Goal: Task Accomplishment & Management: Manage account settings

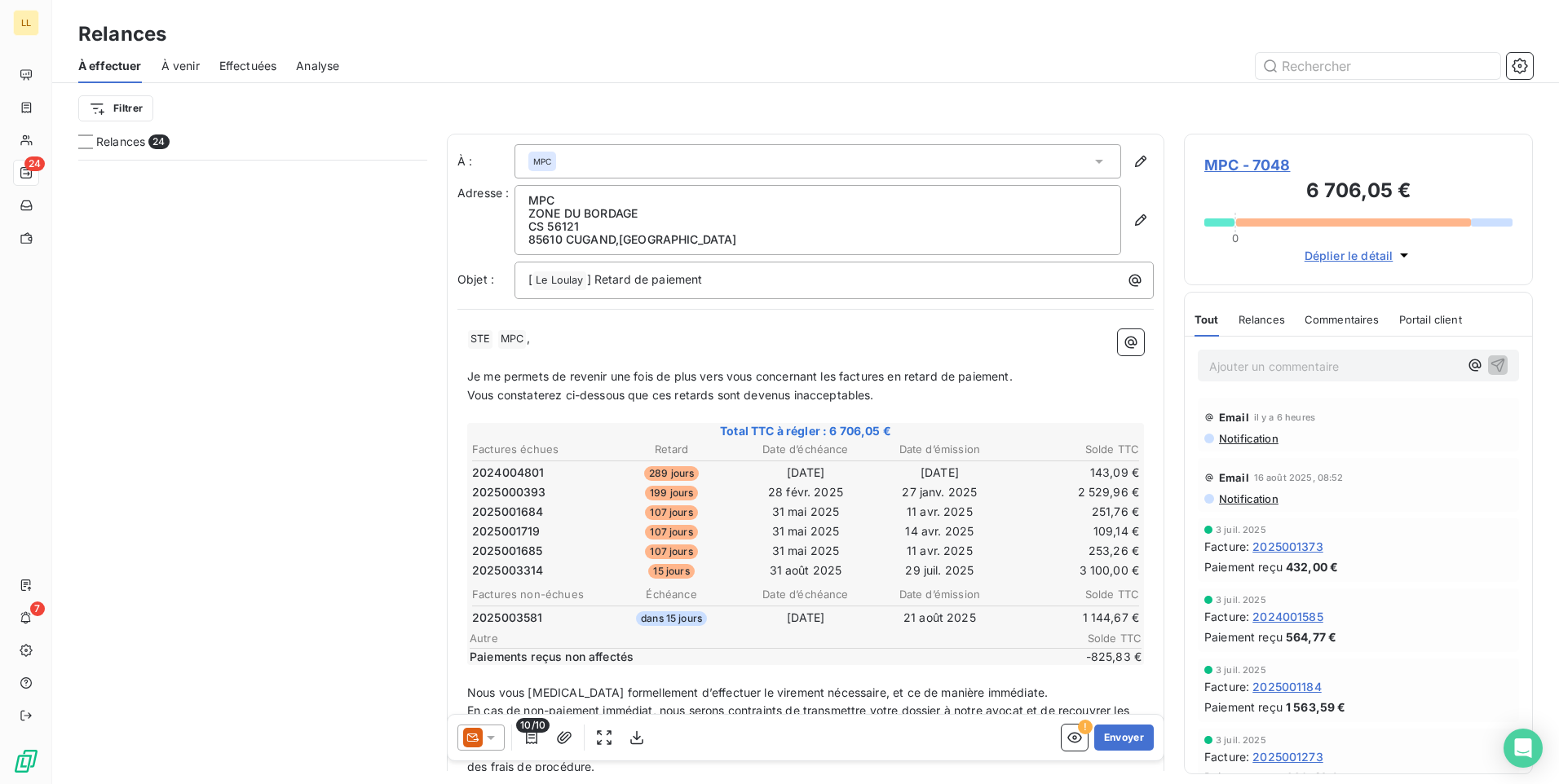
scroll to position [612, 337]
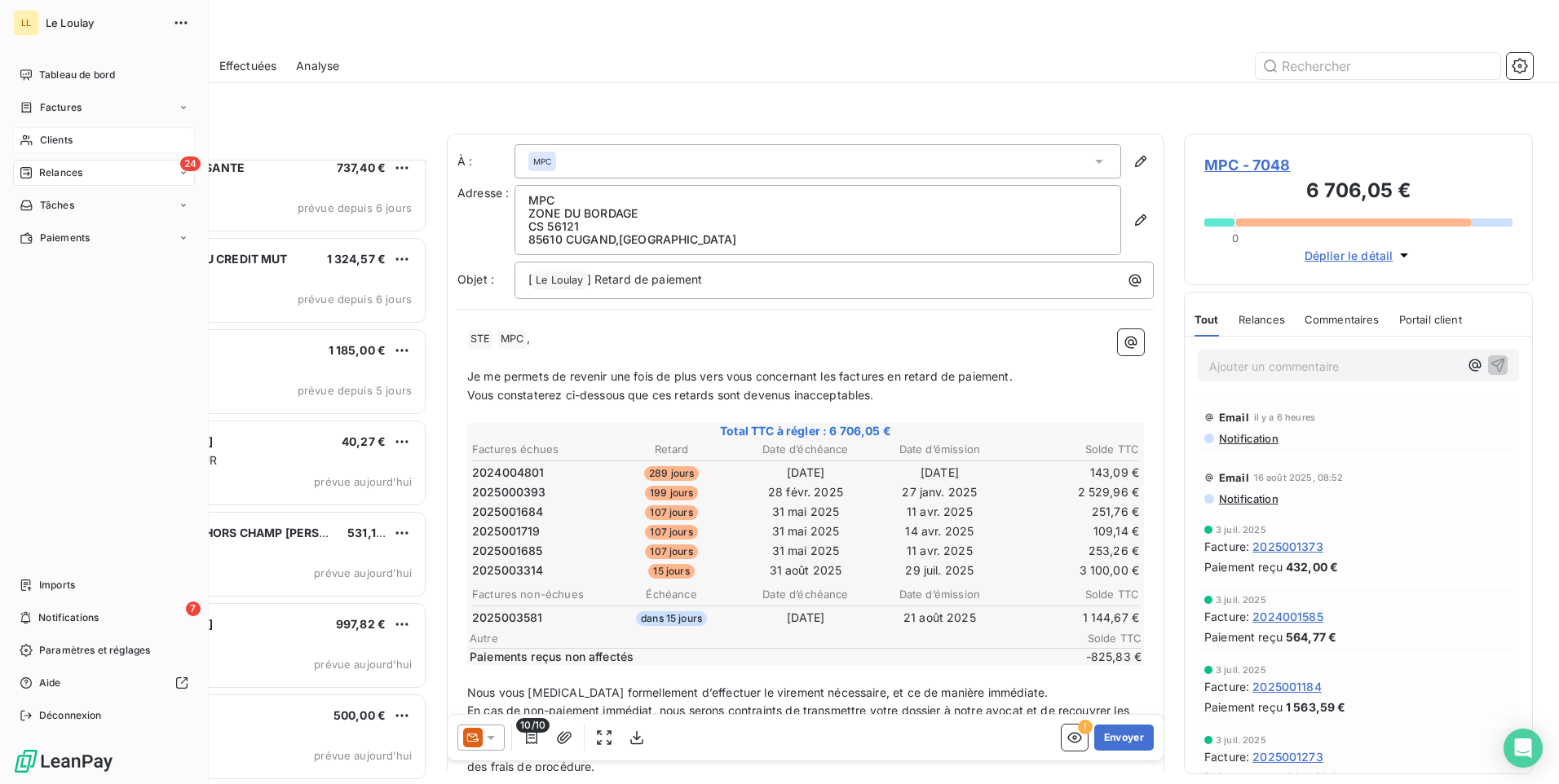
click at [59, 136] on span "Clients" at bounding box center [56, 140] width 33 height 15
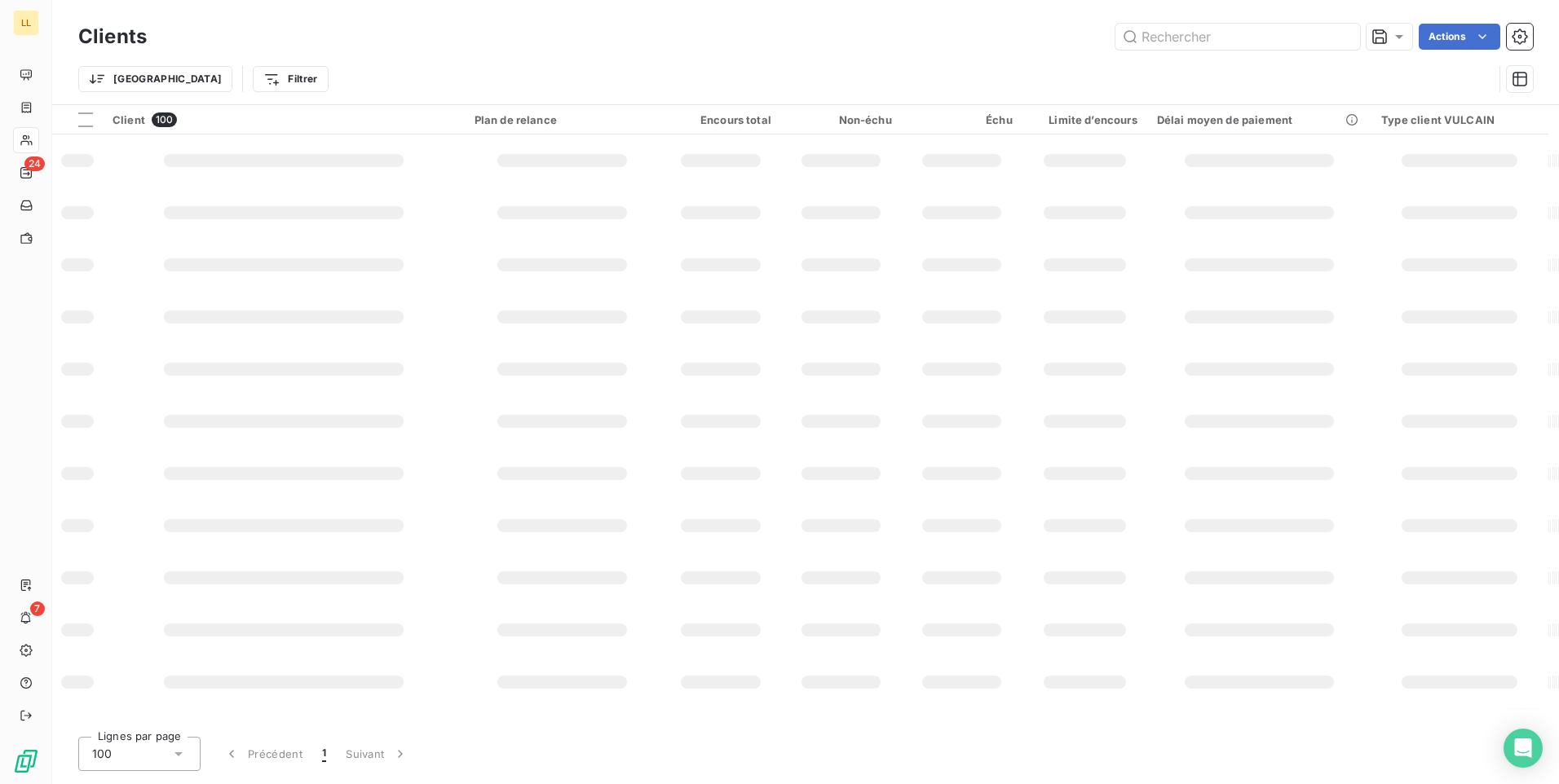
click at [1366, 69] on div "Trier Filtrer" at bounding box center [785, 78] width 1414 height 31
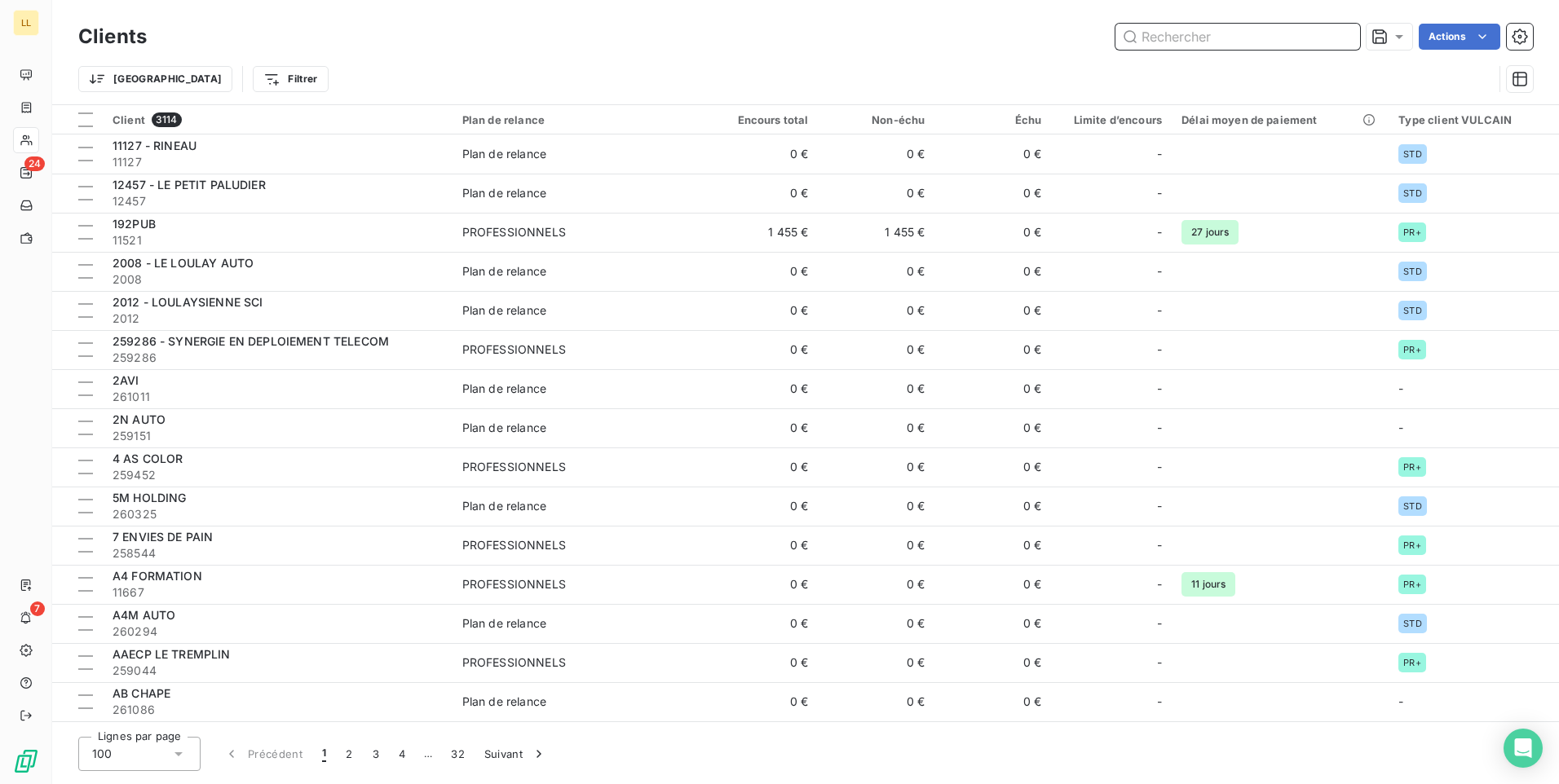
click at [1261, 37] on input "text" at bounding box center [1237, 37] width 244 height 26
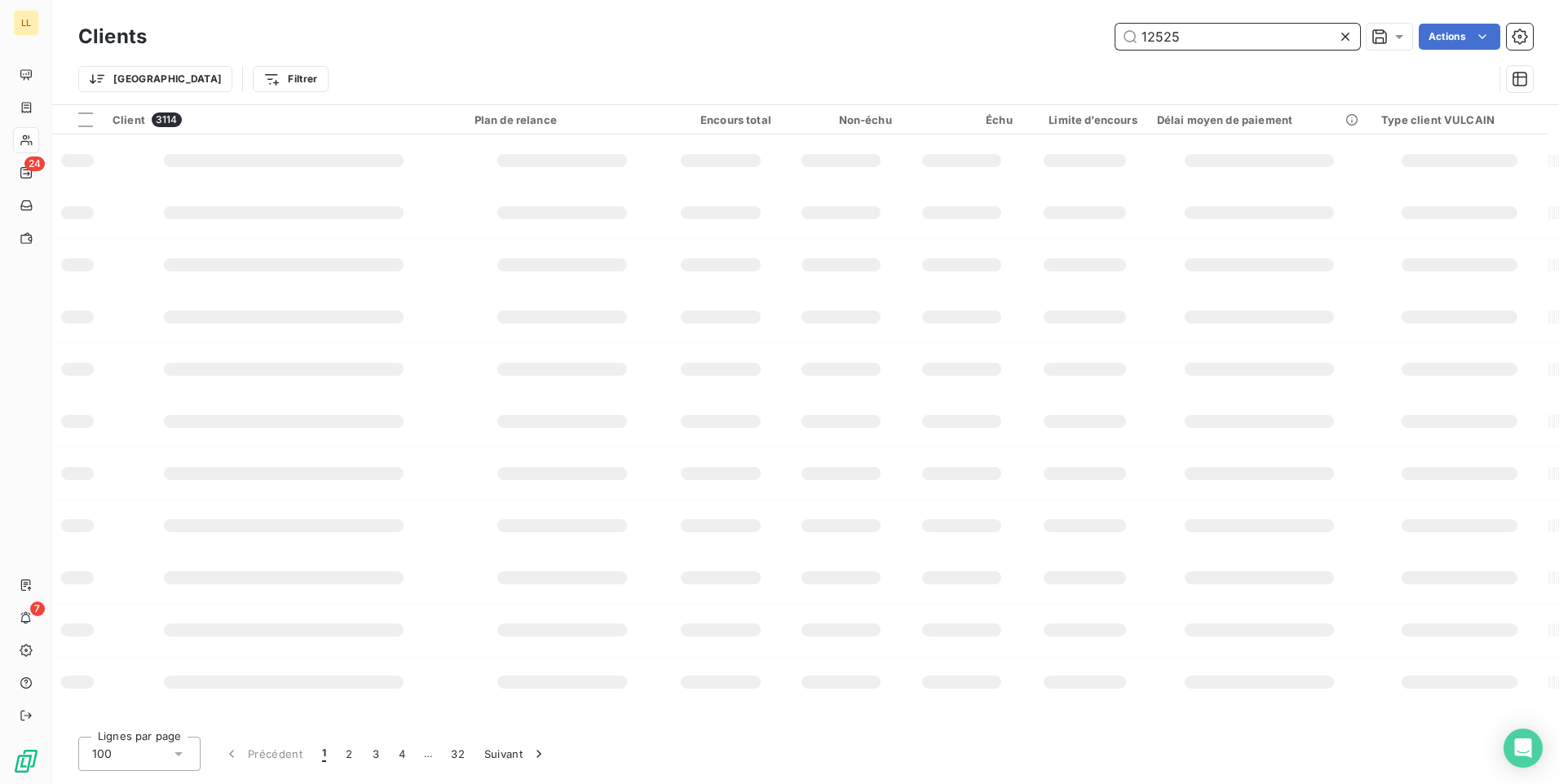
type input "12525"
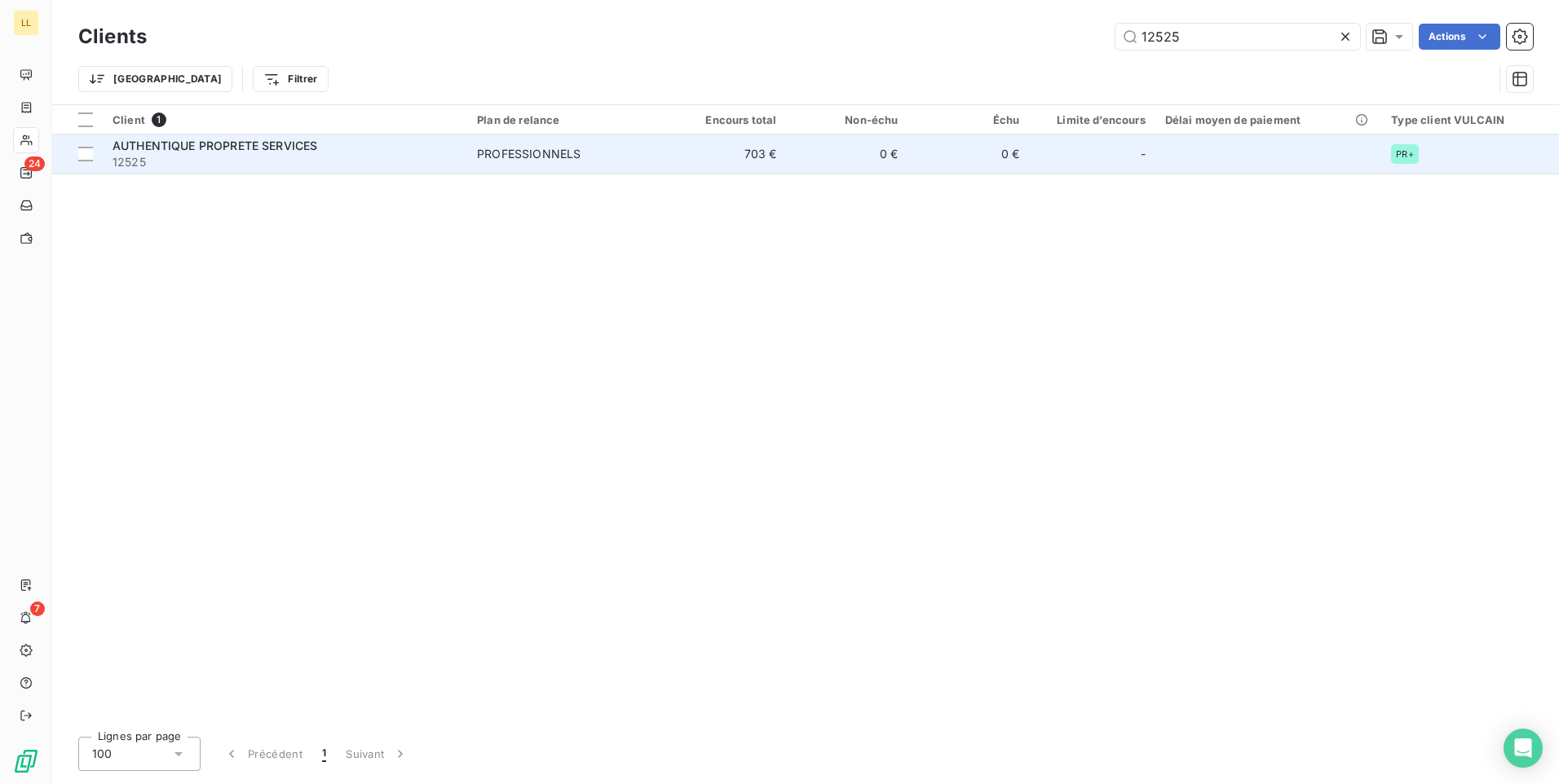
click at [219, 144] on span "AUTHENTIQUE PROPRETE SERVICES" at bounding box center [215, 146] width 205 height 14
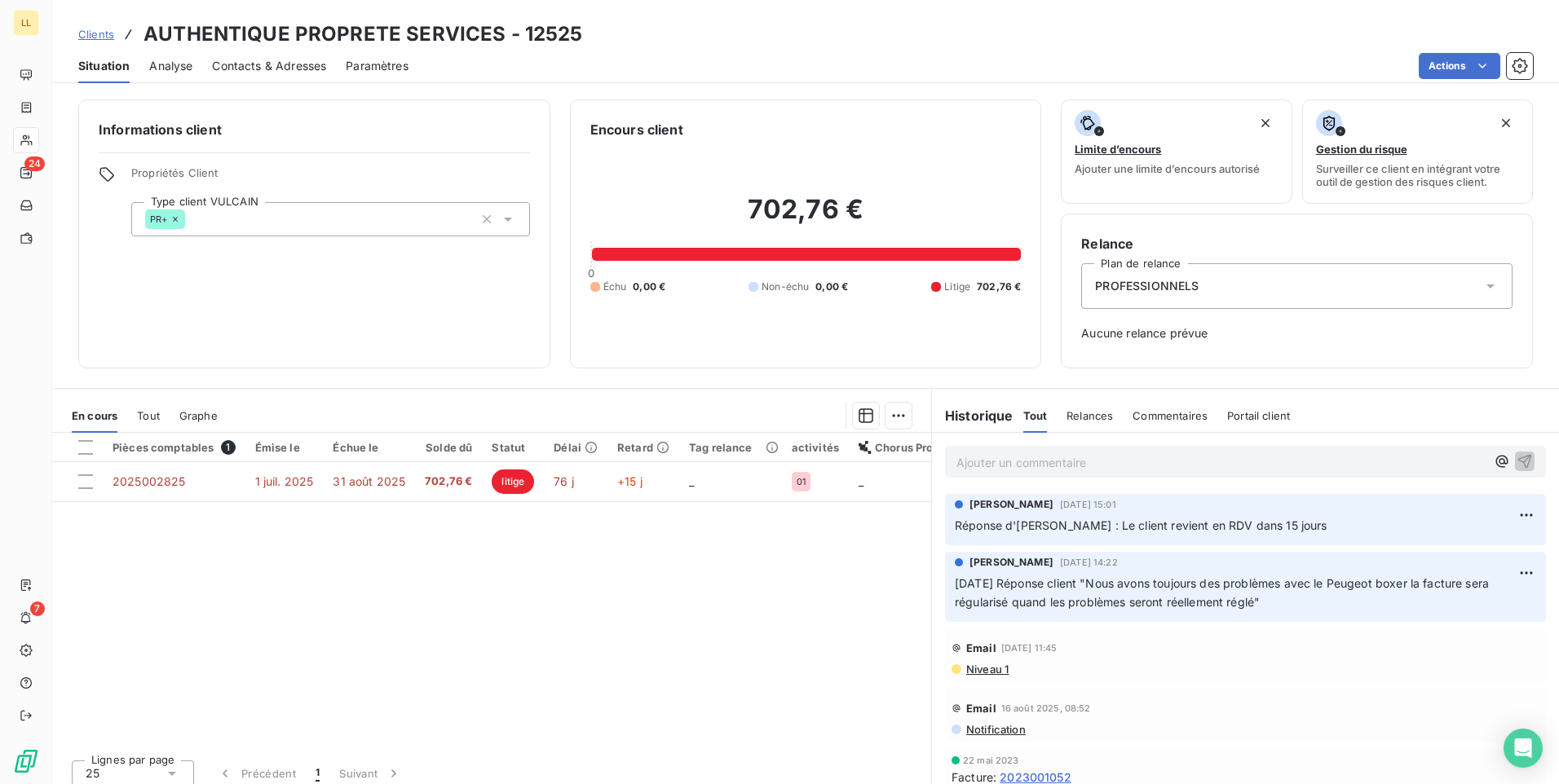
click at [1038, 463] on p "Ajouter un commentaire ﻿" at bounding box center [1221, 462] width 529 height 20
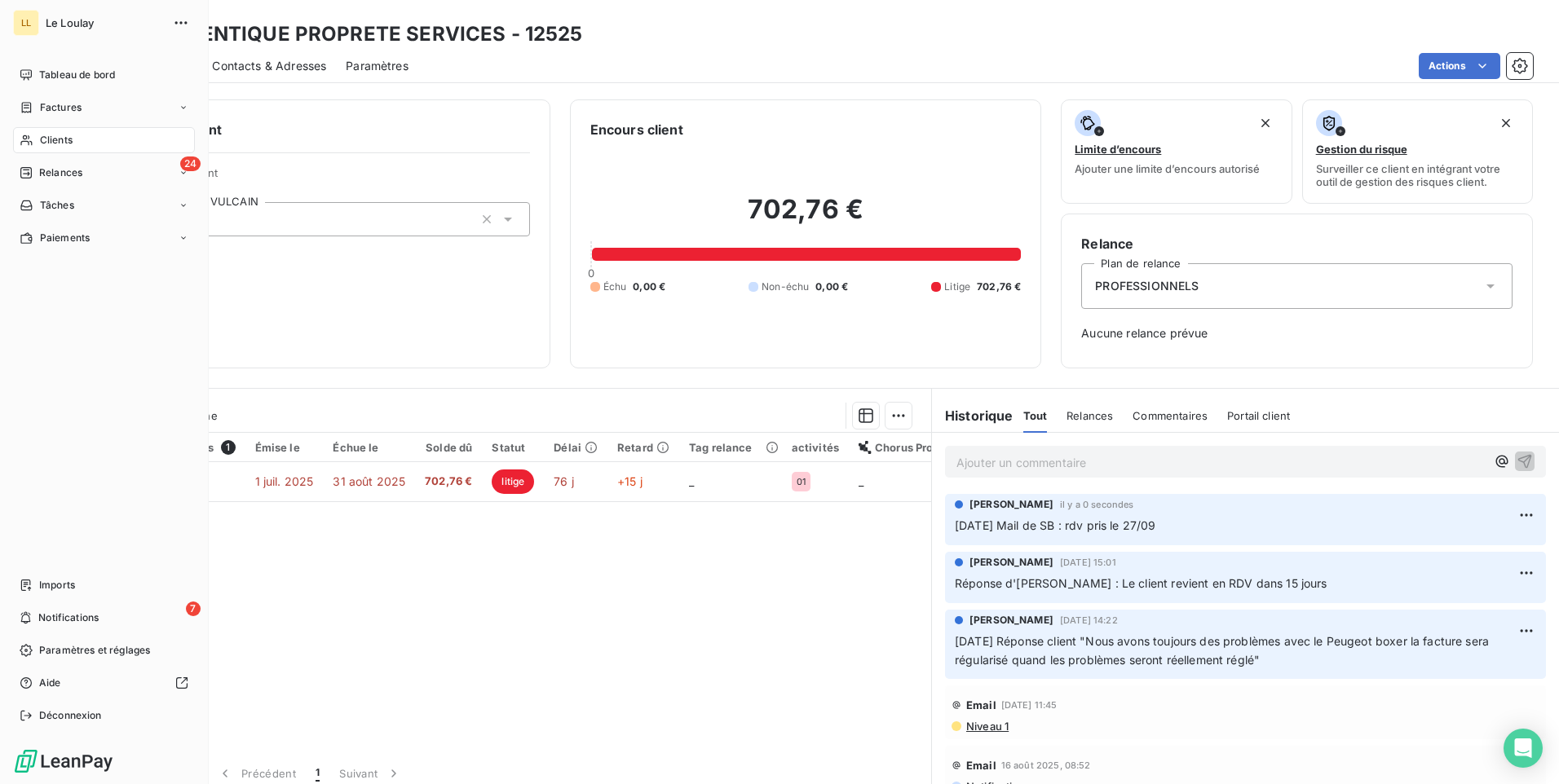
click at [64, 138] on span "Clients" at bounding box center [56, 140] width 33 height 15
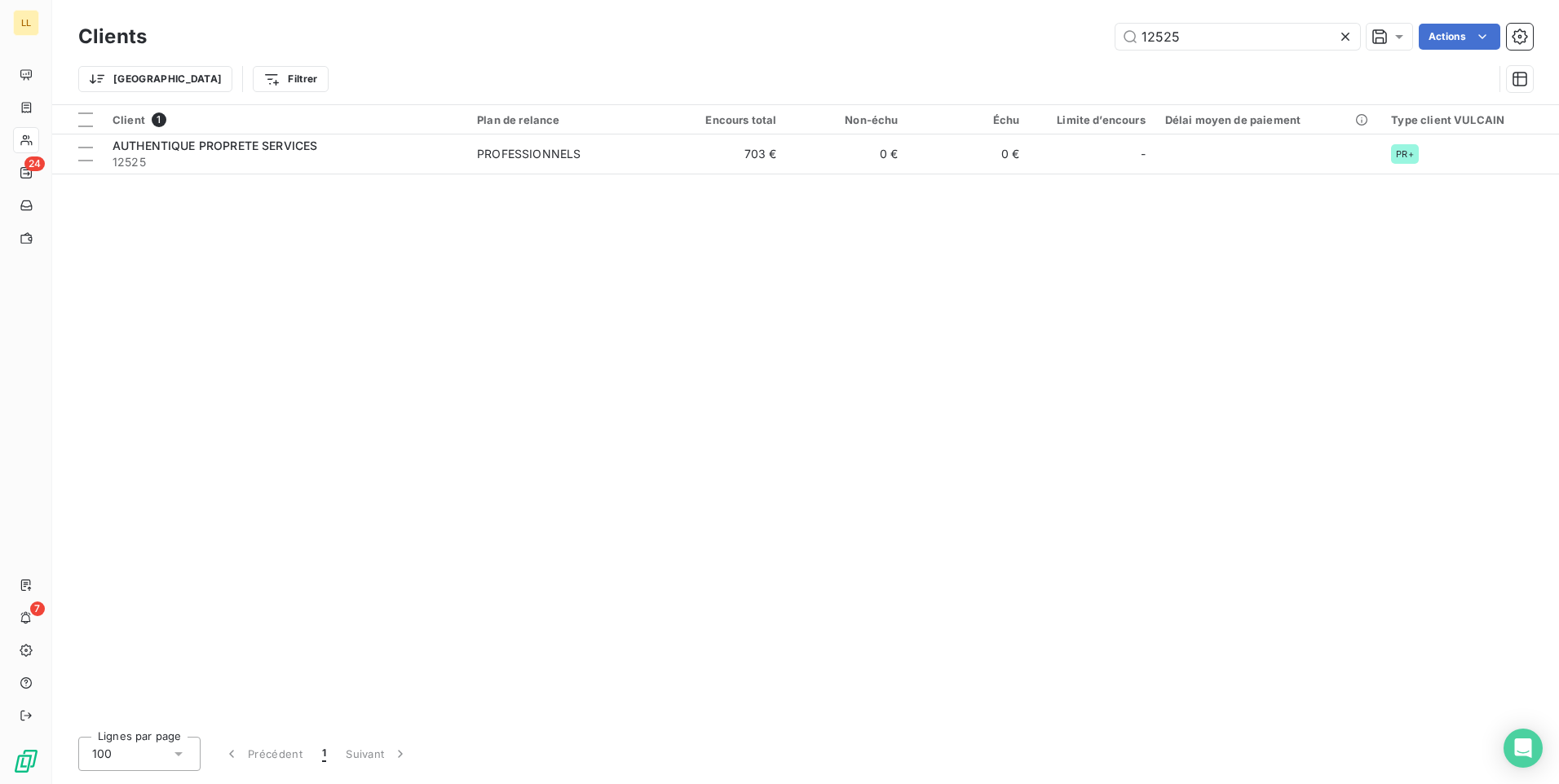
drag, startPoint x: 1169, startPoint y: 38, endPoint x: 1106, endPoint y: 65, distance: 68.5
click at [1076, 67] on div "Clients 12525 Actions Trier Filtrer" at bounding box center [806, 62] width 1455 height 85
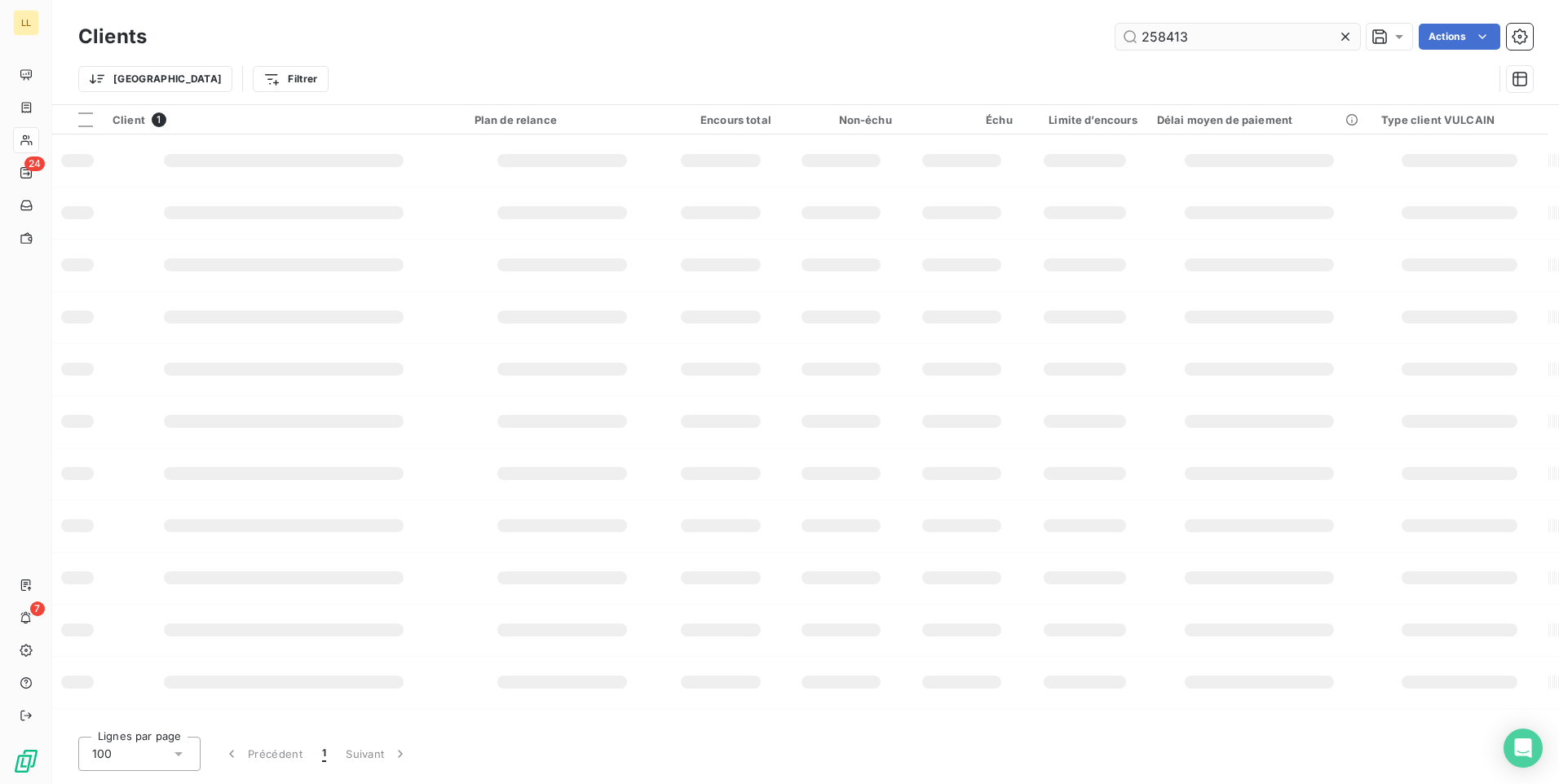
type input "258413"
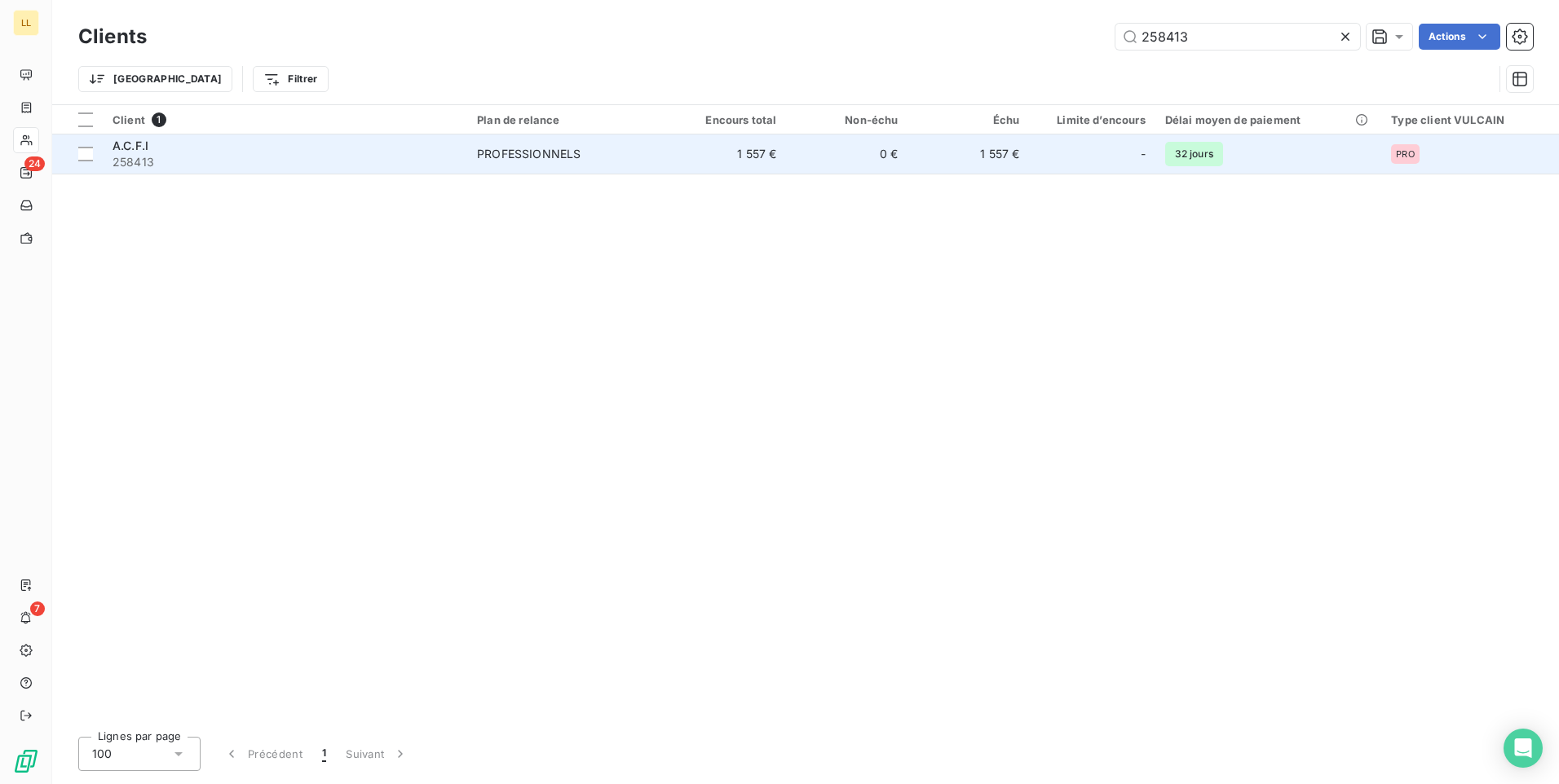
click at [124, 146] on span "A.C.F.I" at bounding box center [131, 146] width 36 height 14
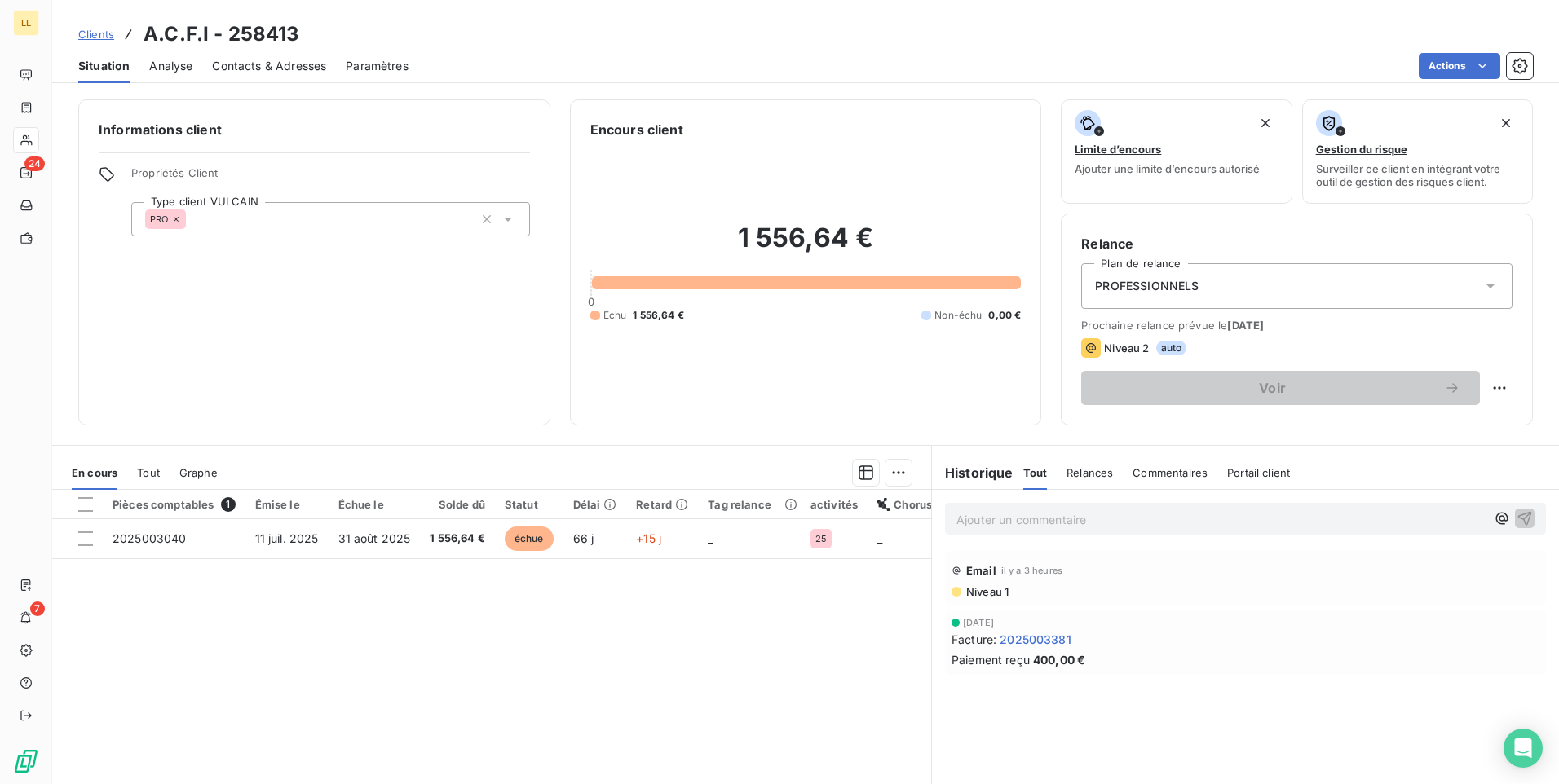
click at [300, 65] on span "Contacts & Adresses" at bounding box center [268, 66] width 114 height 16
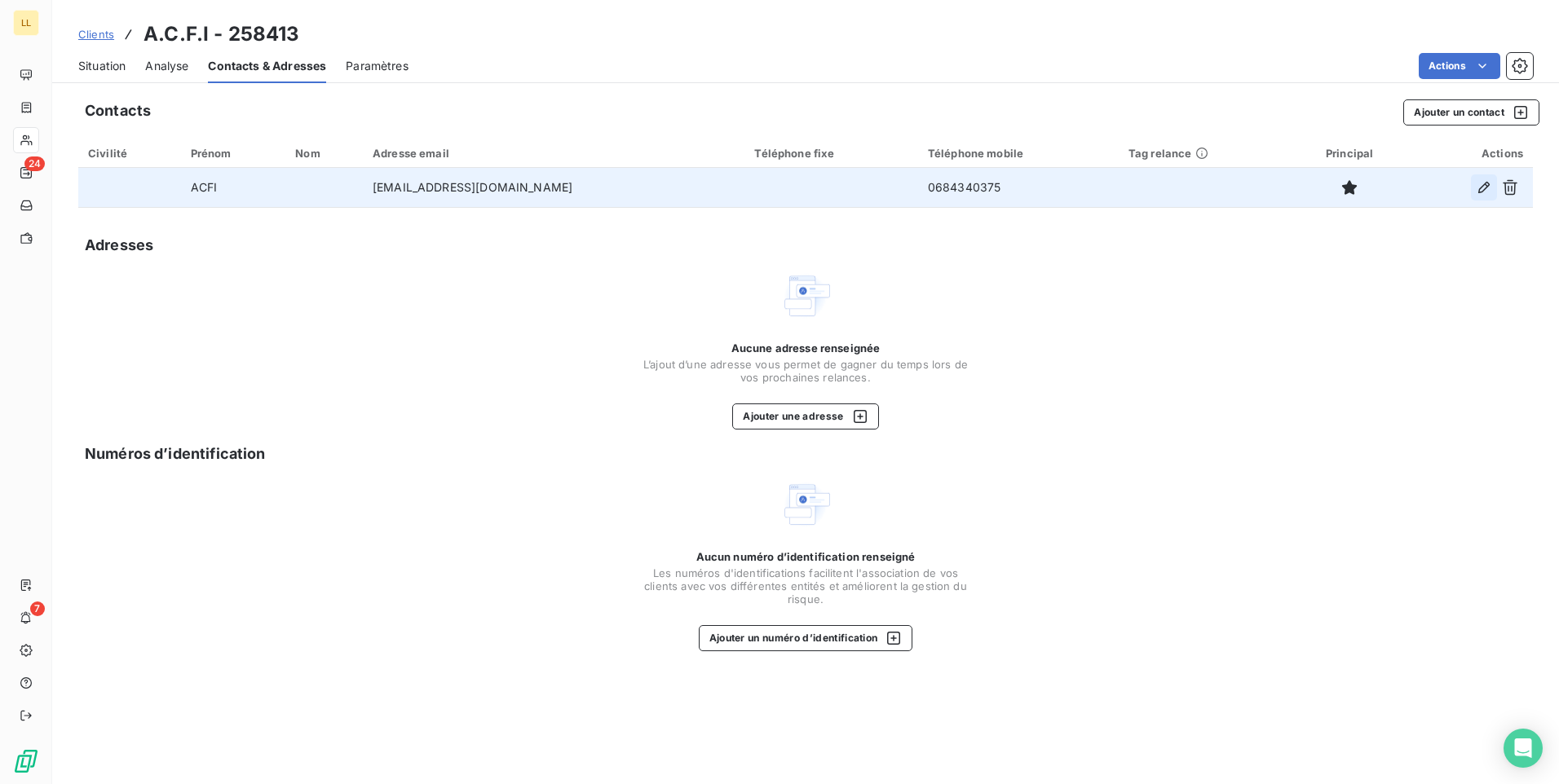
click at [1482, 188] on icon "button" at bounding box center [1484, 187] width 16 height 16
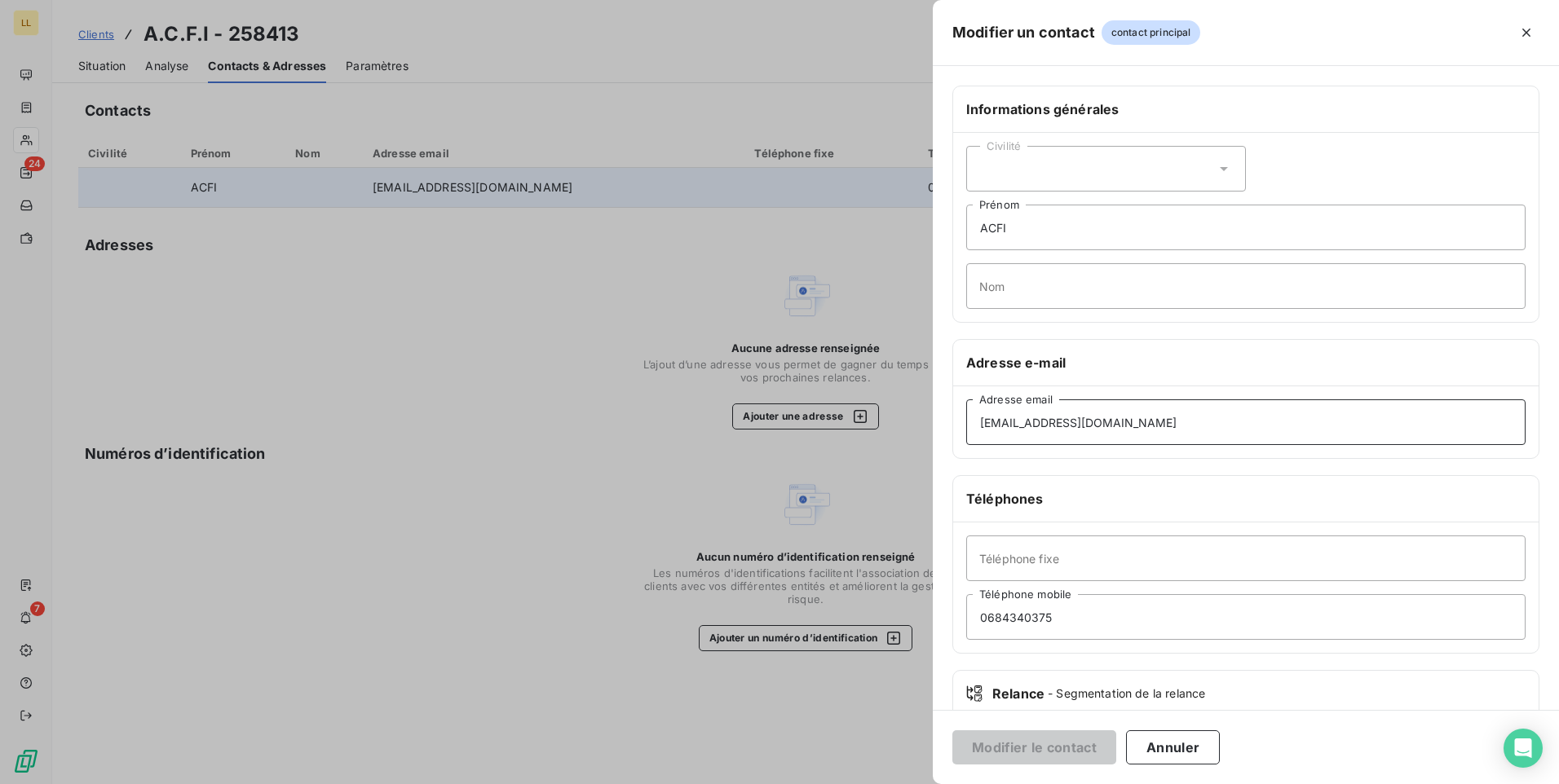
drag, startPoint x: 969, startPoint y: 422, endPoint x: 881, endPoint y: 439, distance: 89.6
click at [855, 783] on div "Modifier un contact contact principal Informations générales Civilité ACFI Prén…" at bounding box center [779, 784] width 1559 height 0
paste input "[PERSON_NAME]"
type input "[PERSON_NAME][EMAIL_ADDRESS][DOMAIN_NAME]"
click at [1067, 747] on button "Modifier le contact" at bounding box center [1034, 747] width 164 height 34
